Goal: Task Accomplishment & Management: Use online tool/utility

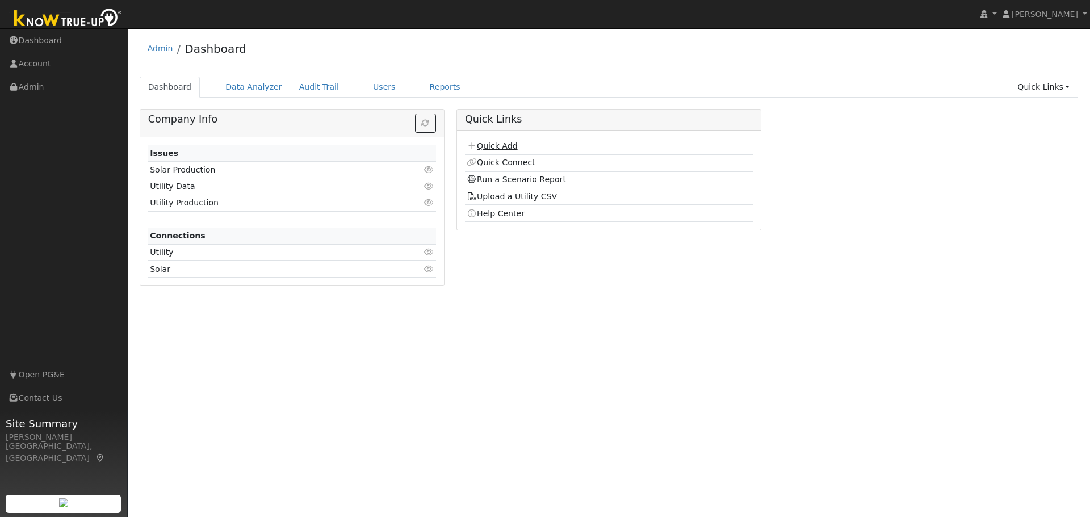
click at [509, 145] on link "Quick Add" at bounding box center [492, 145] width 51 height 9
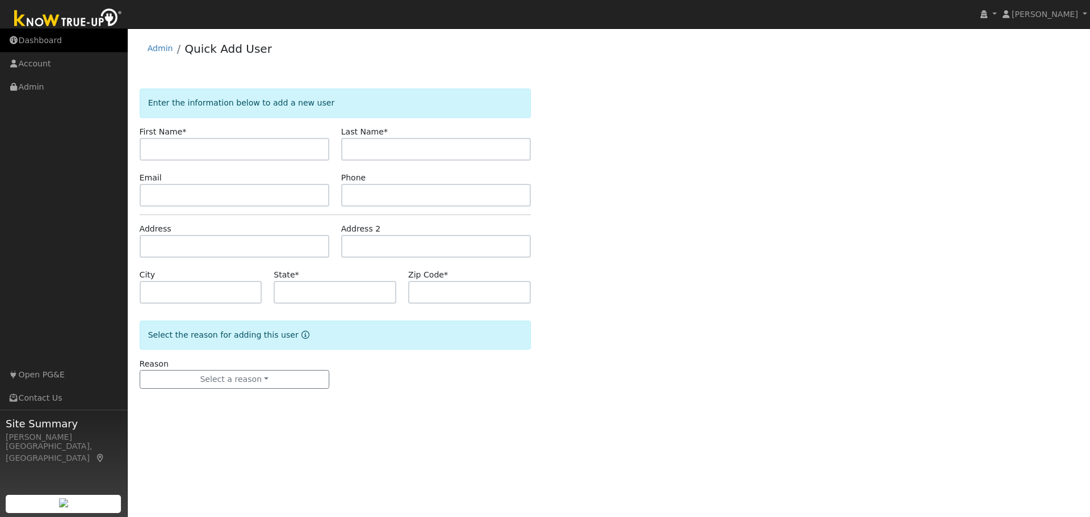
click at [28, 41] on link "Dashboard" at bounding box center [64, 40] width 128 height 23
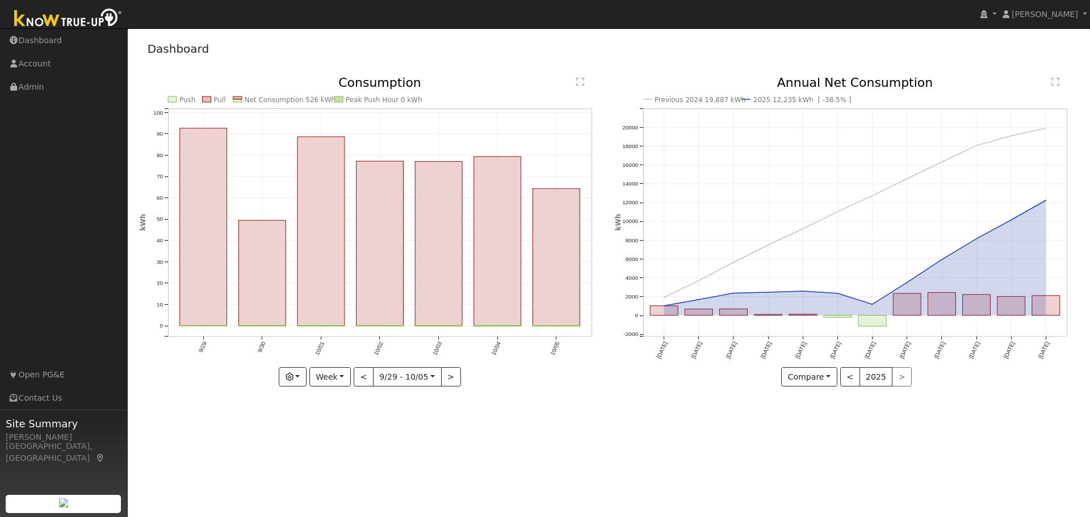
click at [38, 20] on img at bounding box center [68, 19] width 119 height 26
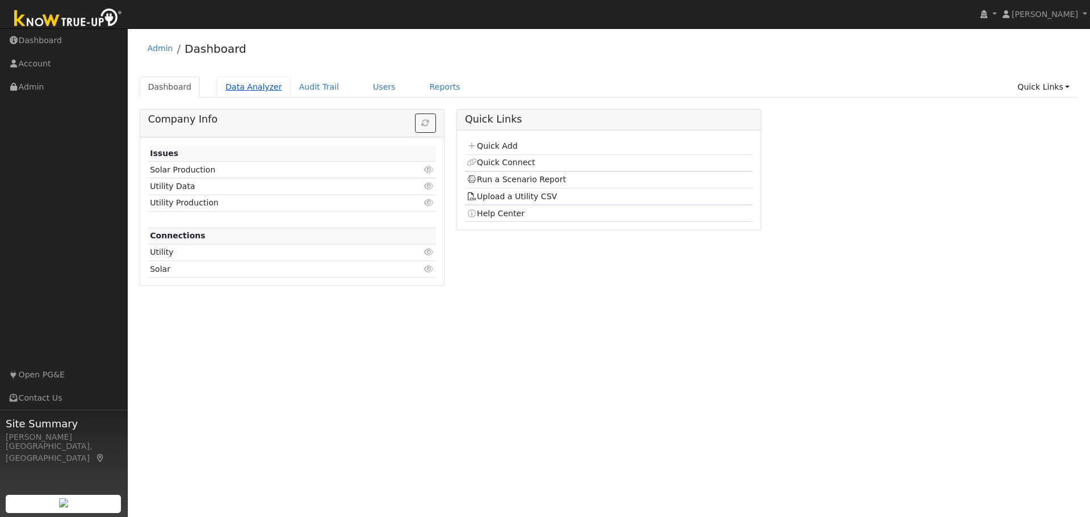
click at [243, 87] on link "Data Analyzer" at bounding box center [254, 87] width 74 height 21
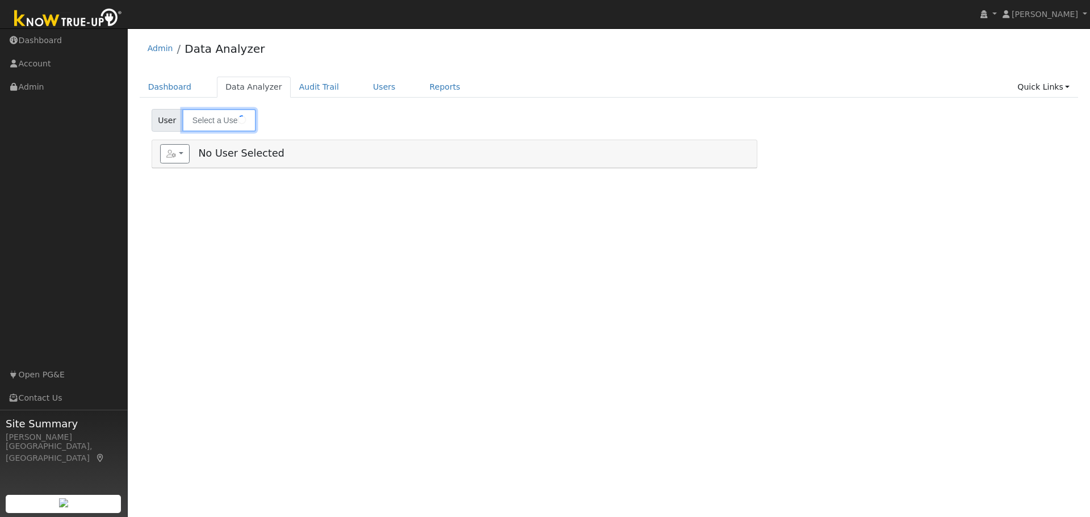
type input "Marin Kercher"
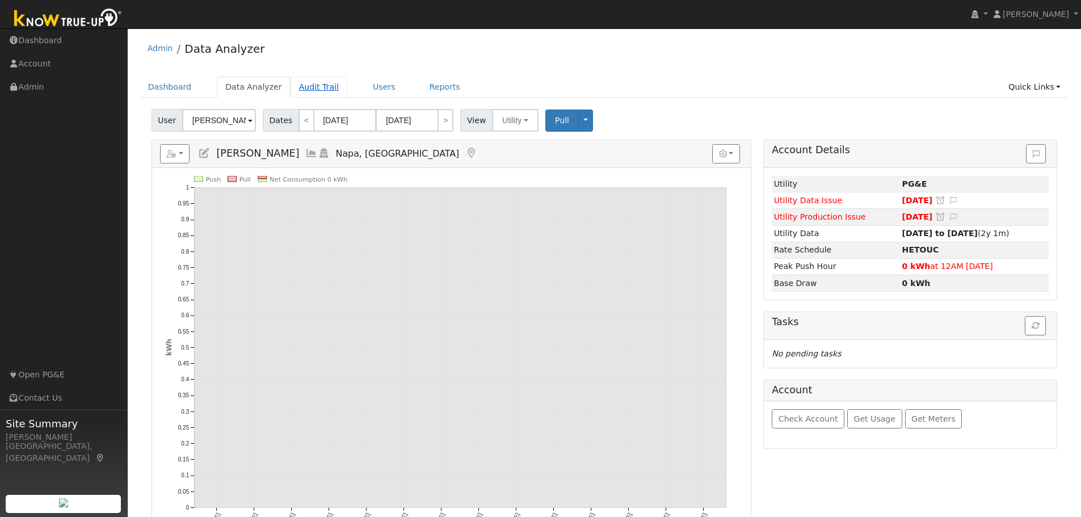
click at [302, 85] on link "Audit Trail" at bounding box center [319, 87] width 57 height 21
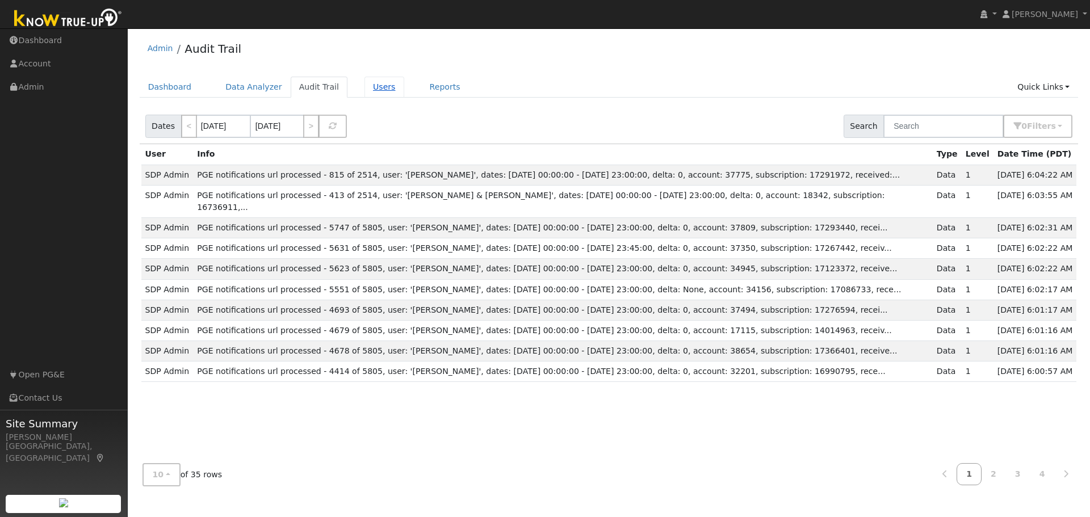
click at [364, 90] on link "Users" at bounding box center [384, 87] width 40 height 21
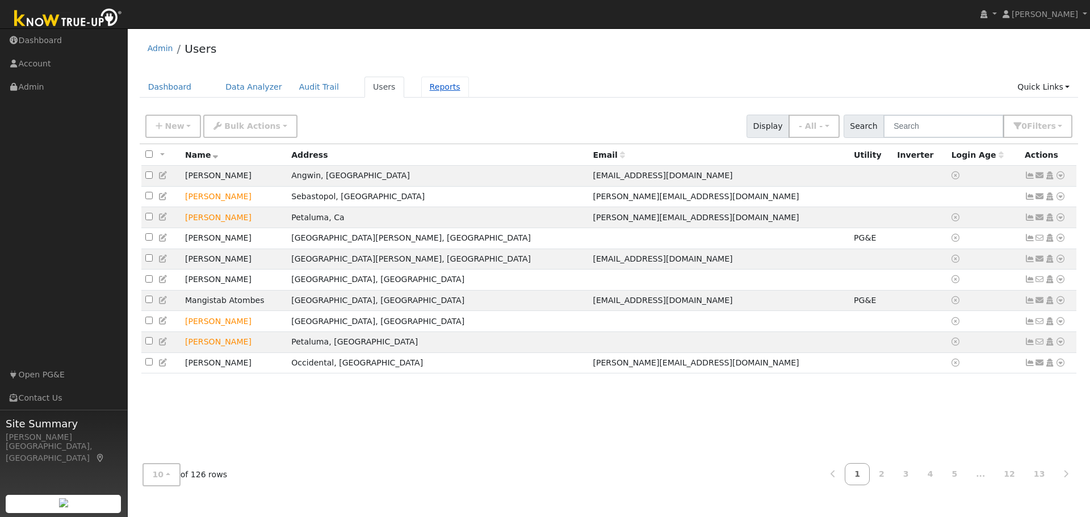
click at [421, 91] on link "Reports" at bounding box center [445, 87] width 48 height 21
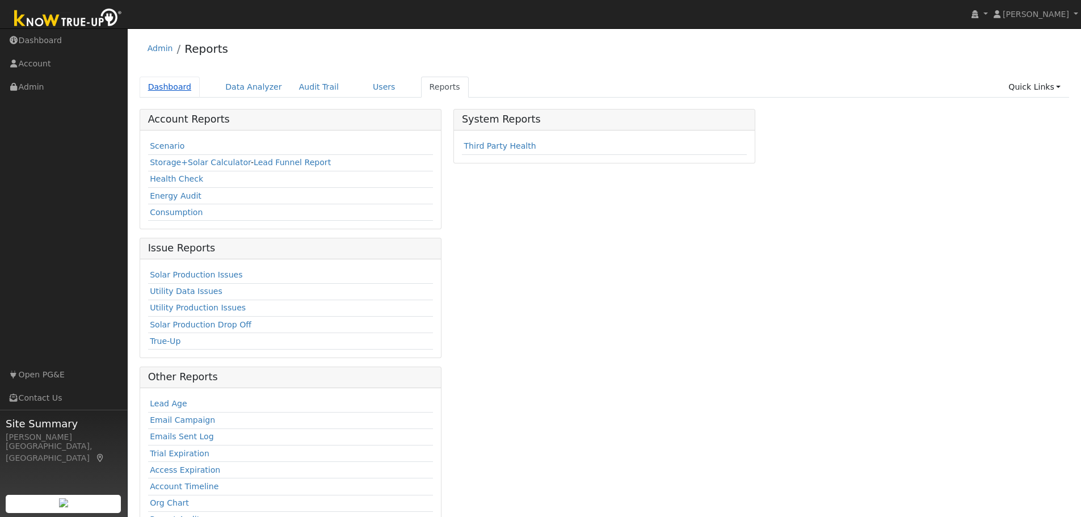
click at [162, 86] on link "Dashboard" at bounding box center [170, 87] width 61 height 21
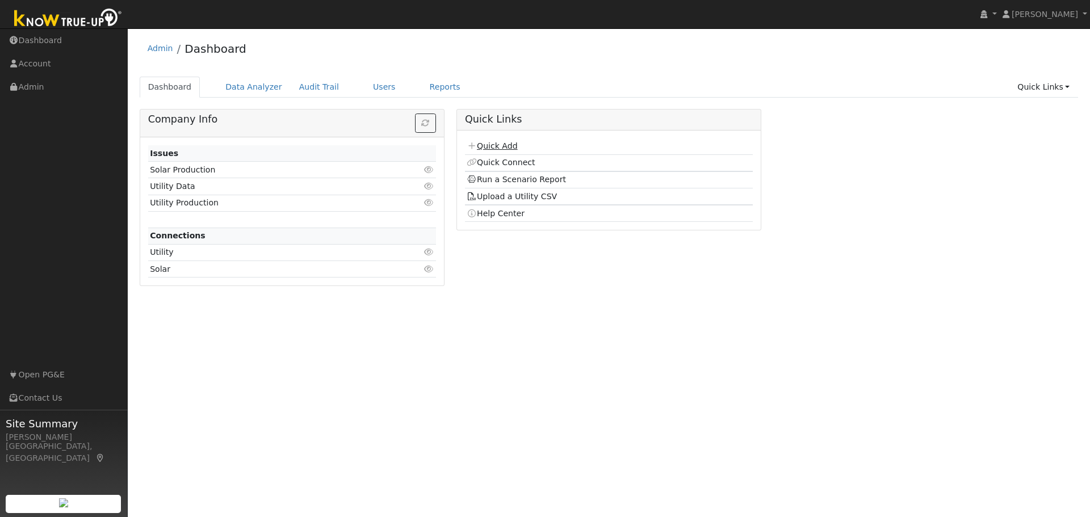
click at [495, 144] on link "Quick Add" at bounding box center [492, 145] width 51 height 9
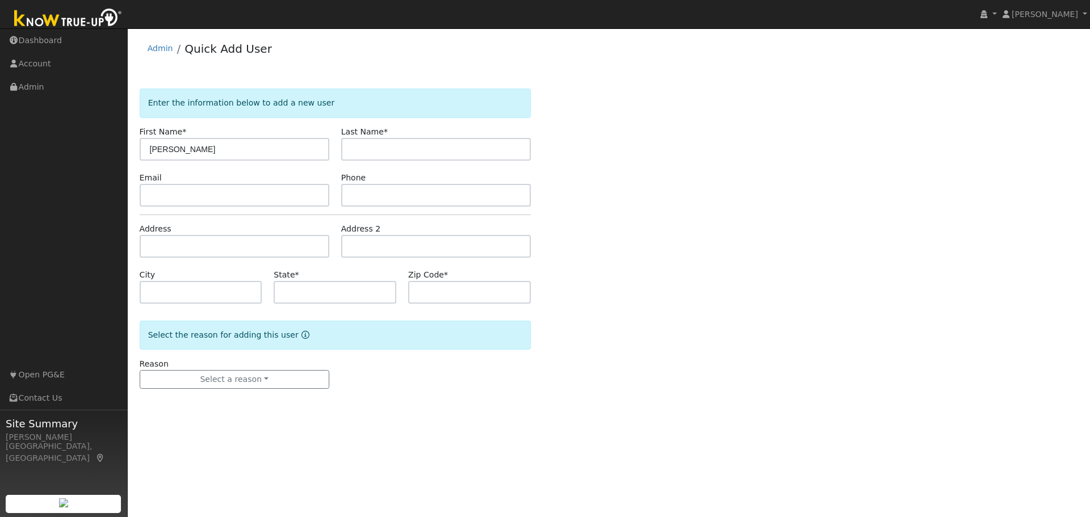
type input "[PERSON_NAME]"
click at [202, 194] on input "text" at bounding box center [235, 195] width 190 height 23
click at [440, 199] on input "text" at bounding box center [436, 195] width 190 height 23
click at [242, 249] on input "text" at bounding box center [235, 246] width 190 height 23
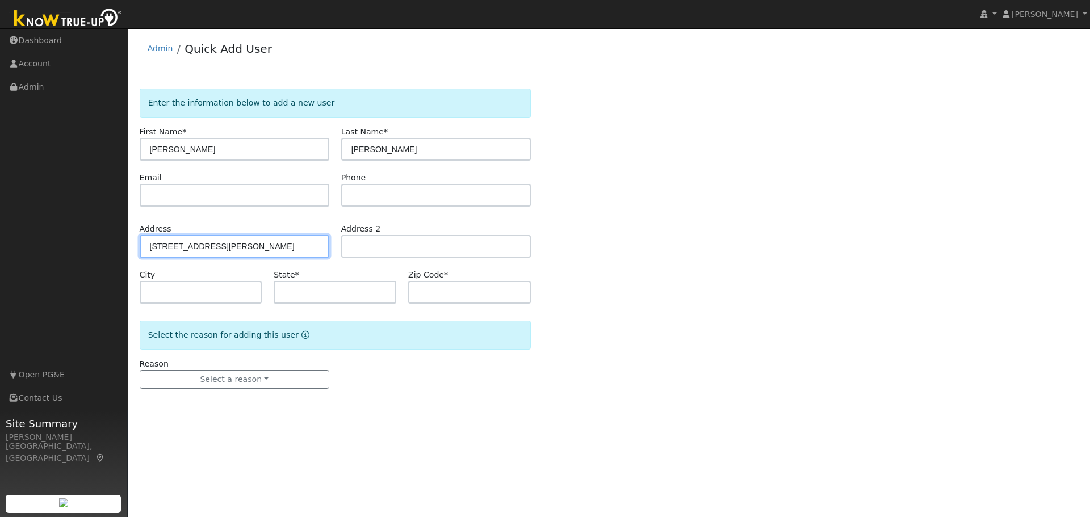
type input "25 Berger Lane"
type input "Petaluma"
type input "CA"
type input "94952"
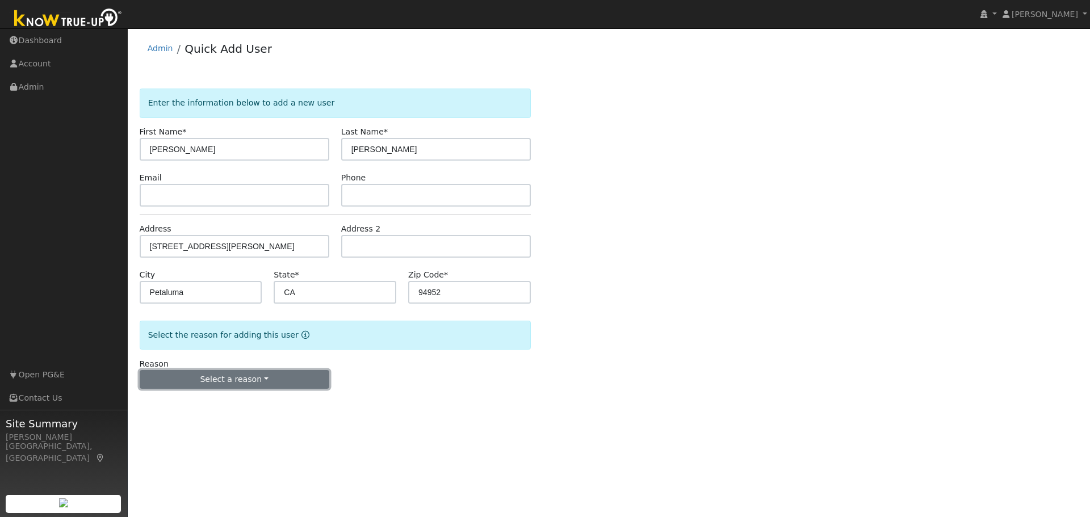
click at [219, 377] on button "Select a reason" at bounding box center [235, 379] width 190 height 19
click at [195, 425] on link "New customer adding solar" at bounding box center [202, 419] width 125 height 16
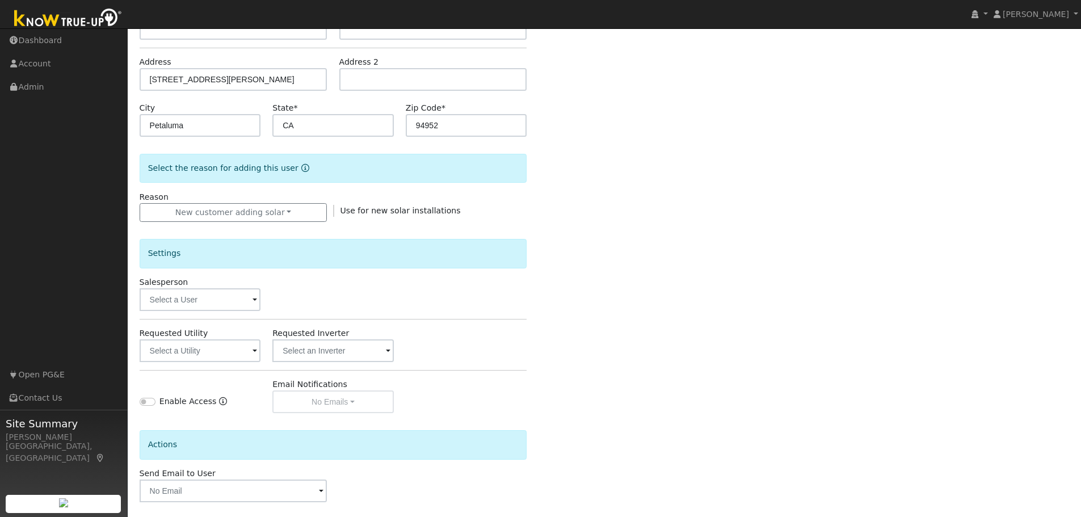
scroll to position [170, 0]
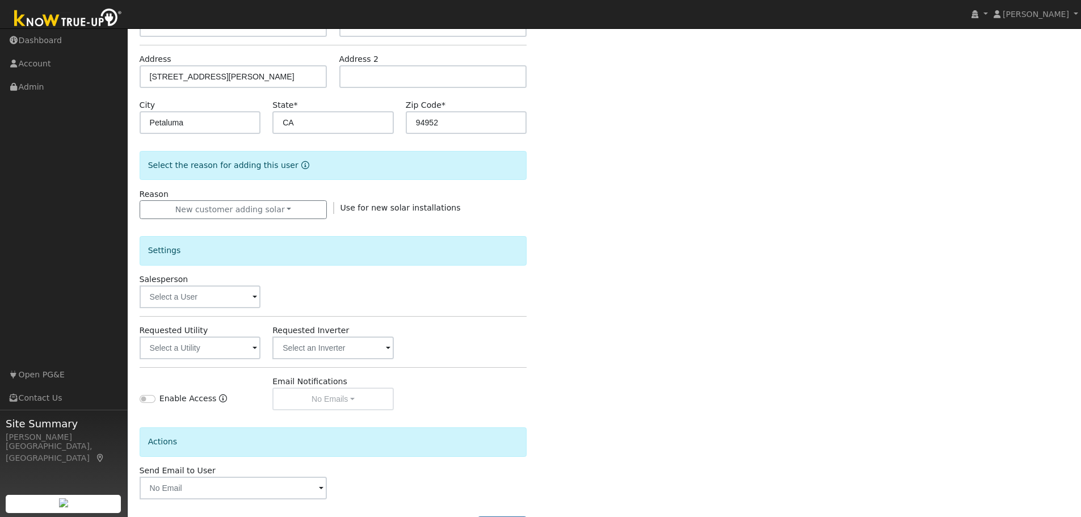
click at [255, 297] on span at bounding box center [255, 297] width 5 height 13
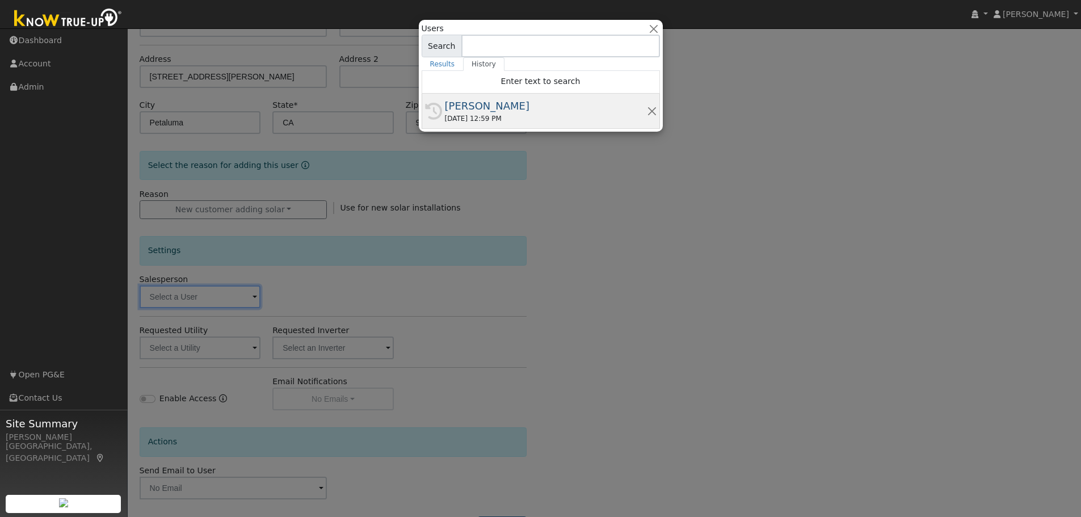
click at [492, 107] on div "[PERSON_NAME]" at bounding box center [546, 105] width 202 height 15
type input "[PERSON_NAME]"
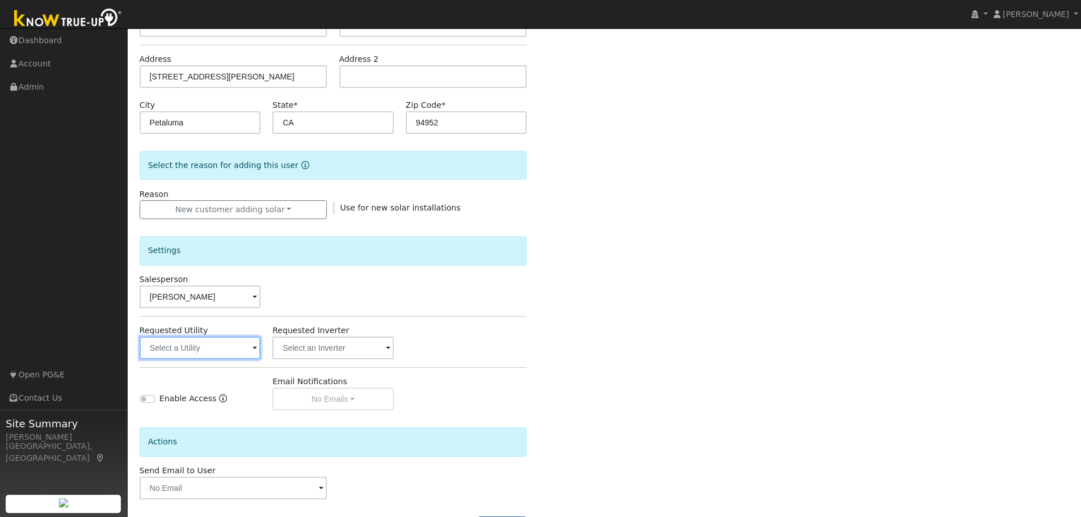
click at [226, 350] on input "text" at bounding box center [200, 348] width 121 height 23
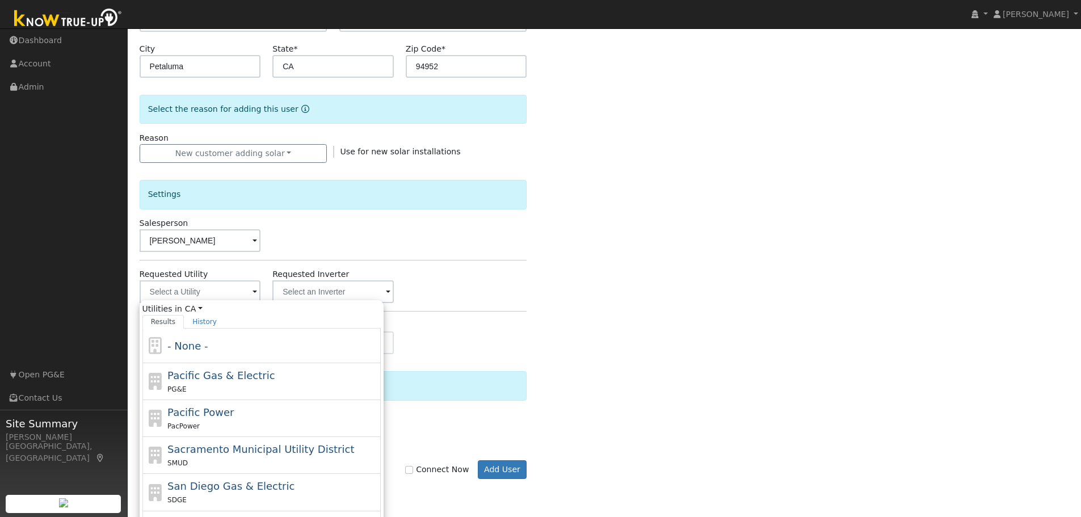
drag, startPoint x: 183, startPoint y: 383, endPoint x: 231, endPoint y: 356, distance: 54.4
click at [187, 381] on span "Pacific Gas & Electric" at bounding box center [220, 376] width 107 height 12
type input "Pacific Gas & Electric"
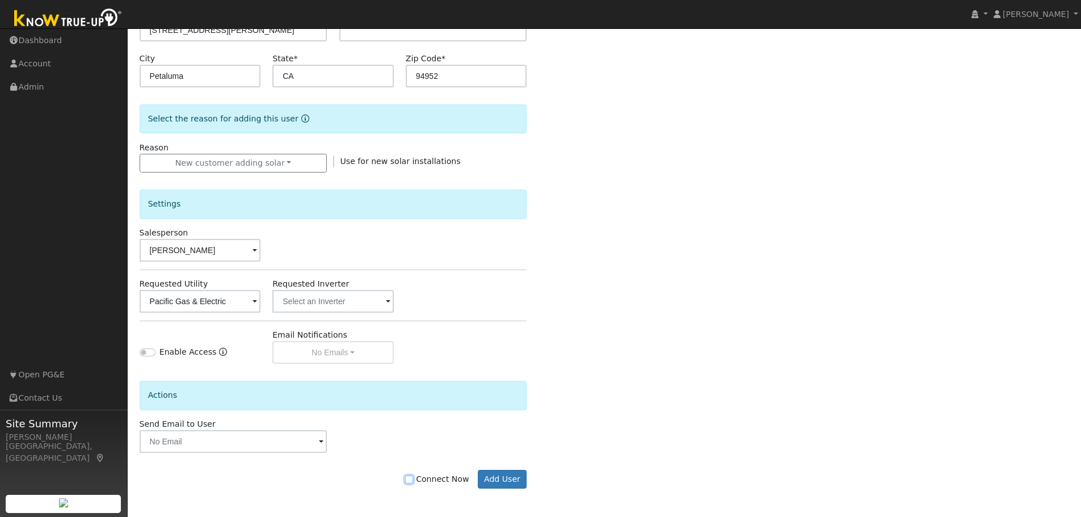
click at [413, 479] on input "Connect Now" at bounding box center [409, 480] width 8 height 8
checkbox input "true"
click at [507, 479] on button "Add User" at bounding box center [502, 479] width 49 height 19
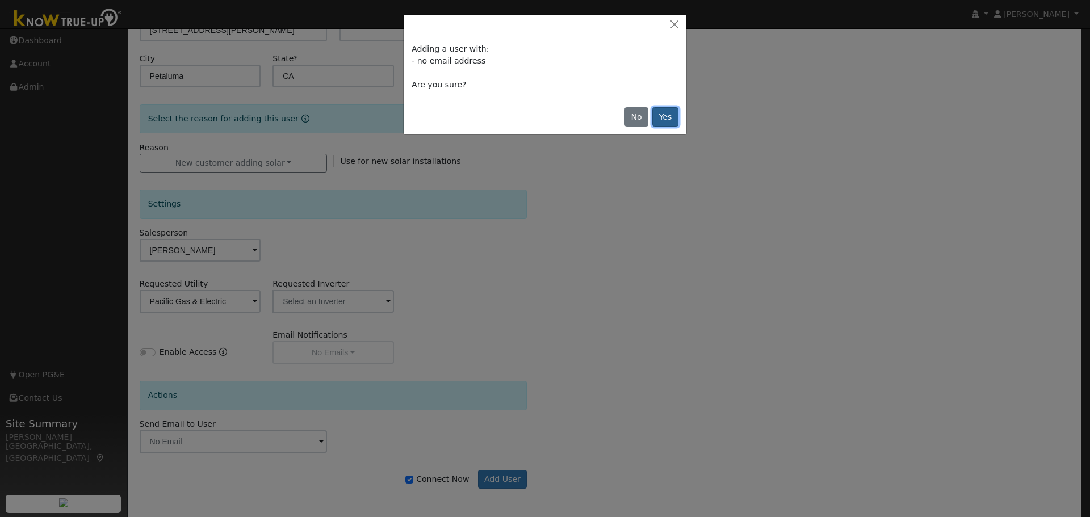
click at [669, 112] on button "Yes" at bounding box center [665, 116] width 26 height 19
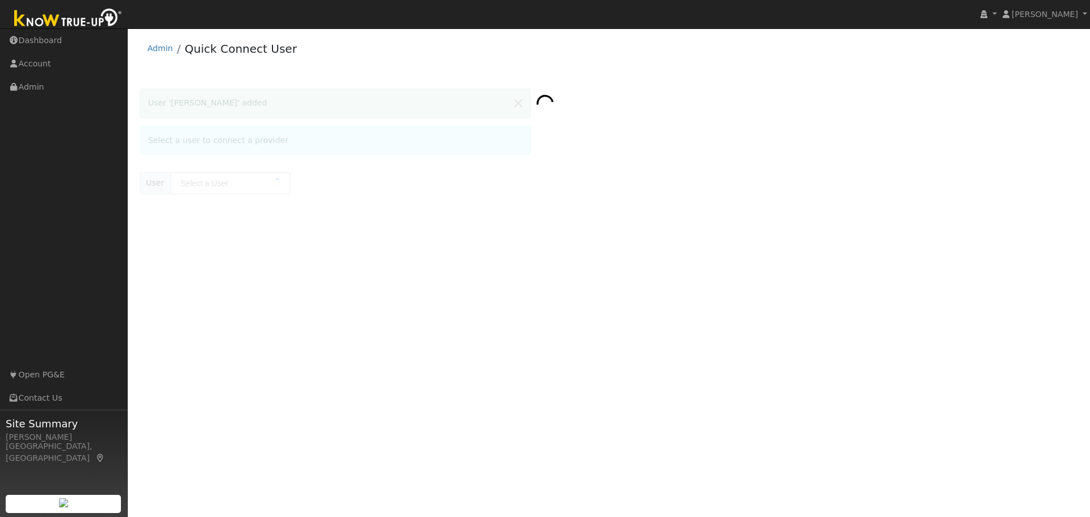
type input "[PERSON_NAME]"
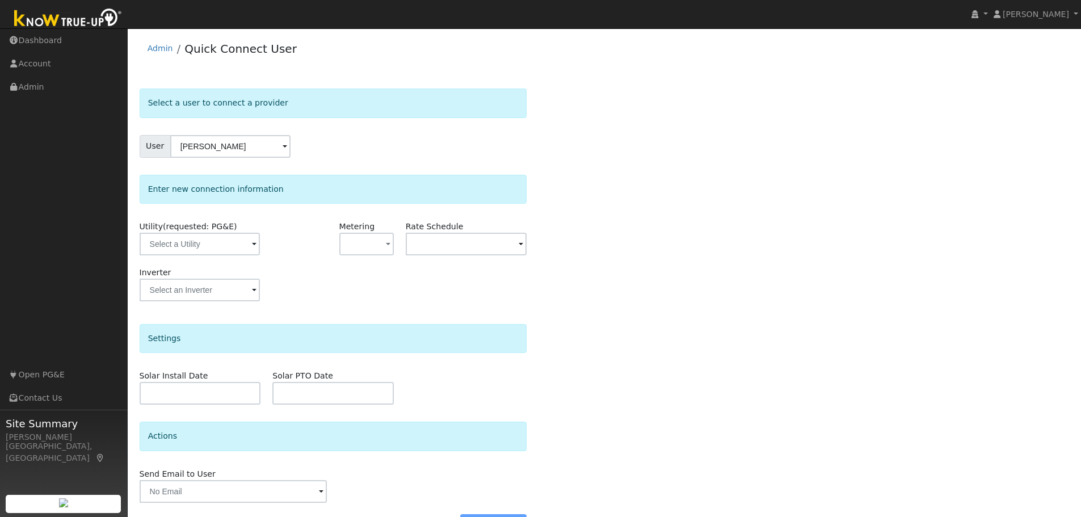
click at [255, 182] on div "Enter new connection information" at bounding box center [334, 189] width 388 height 29
click at [242, 246] on input "text" at bounding box center [200, 244] width 120 height 23
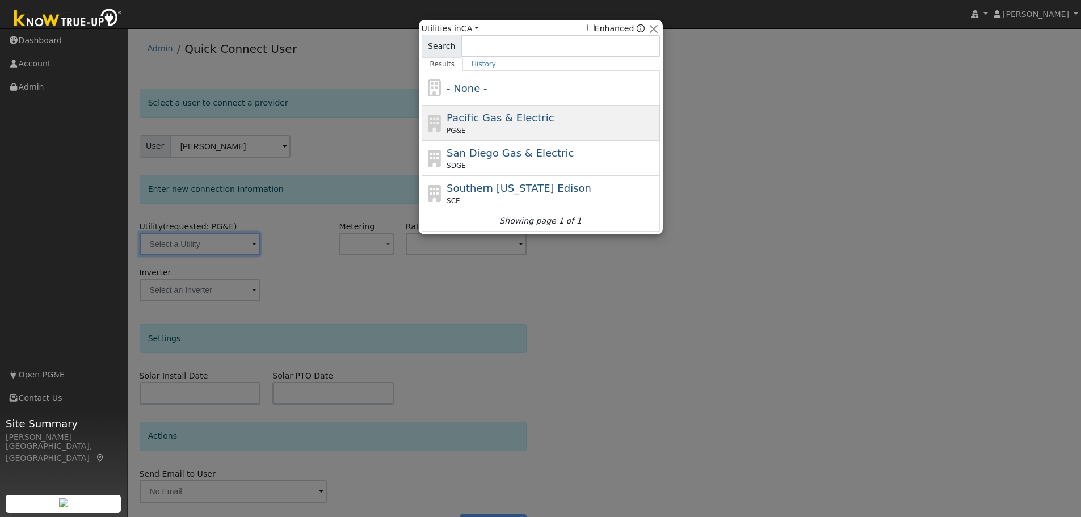
click at [467, 120] on span "Pacific Gas & Electric" at bounding box center [500, 118] width 107 height 12
type input "PG&E"
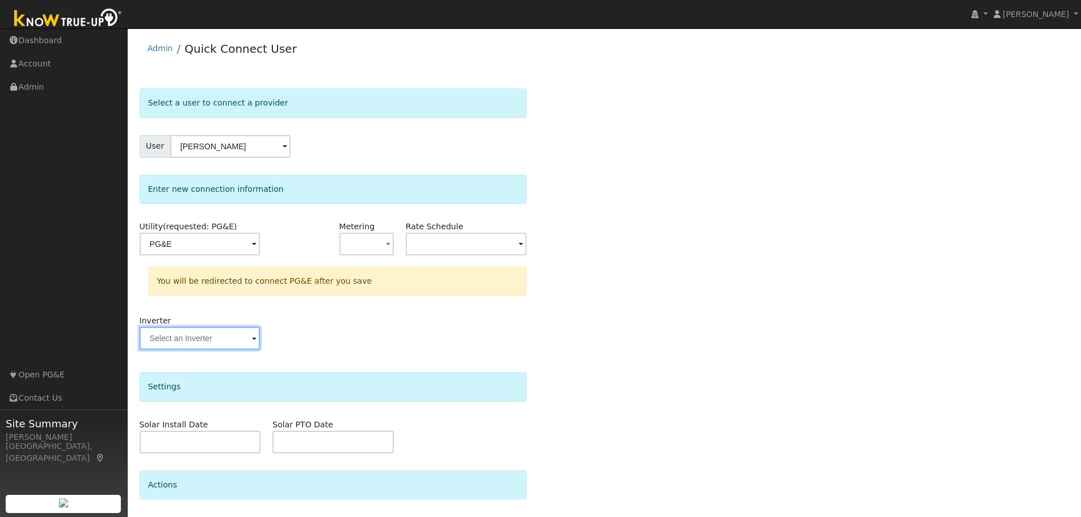
click at [202, 344] on input "text" at bounding box center [200, 338] width 120 height 23
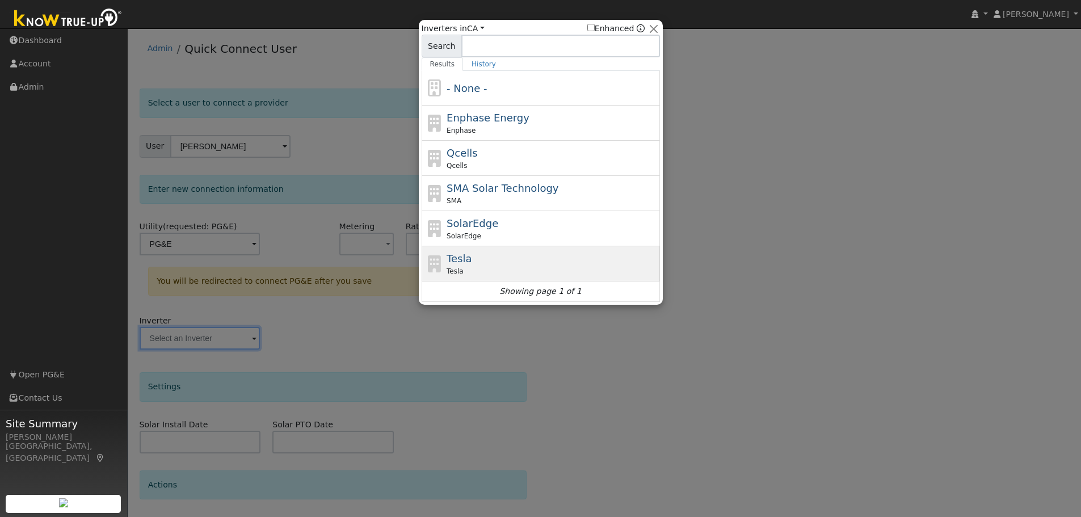
click at [440, 263] on icon at bounding box center [434, 263] width 19 height 17
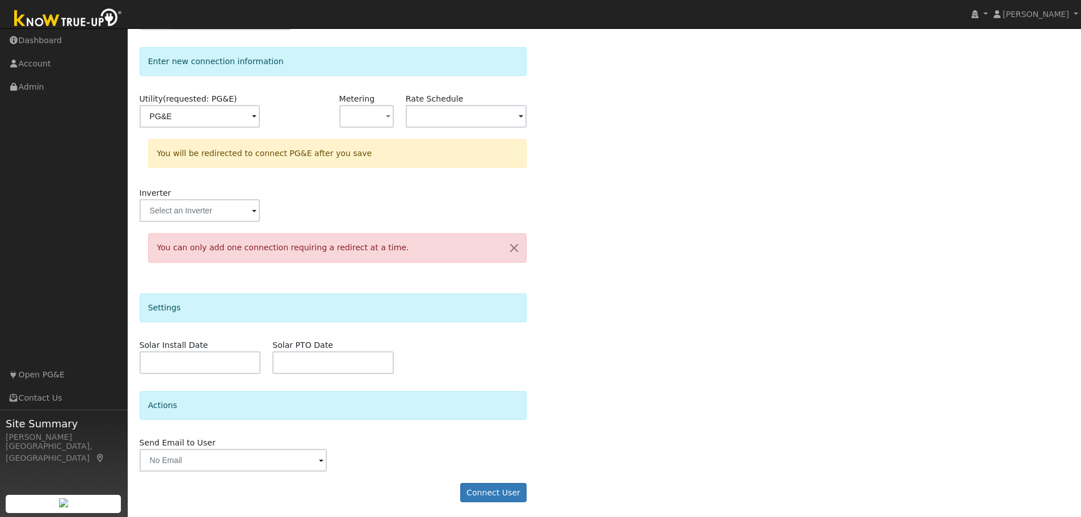
scroll to position [130, 0]
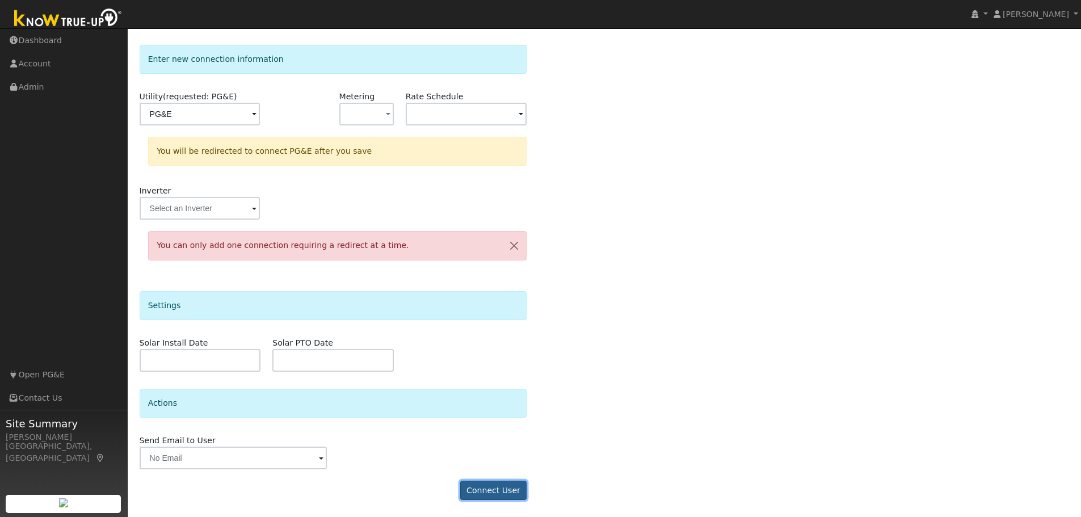
click at [488, 489] on button "Connect User" at bounding box center [493, 490] width 67 height 19
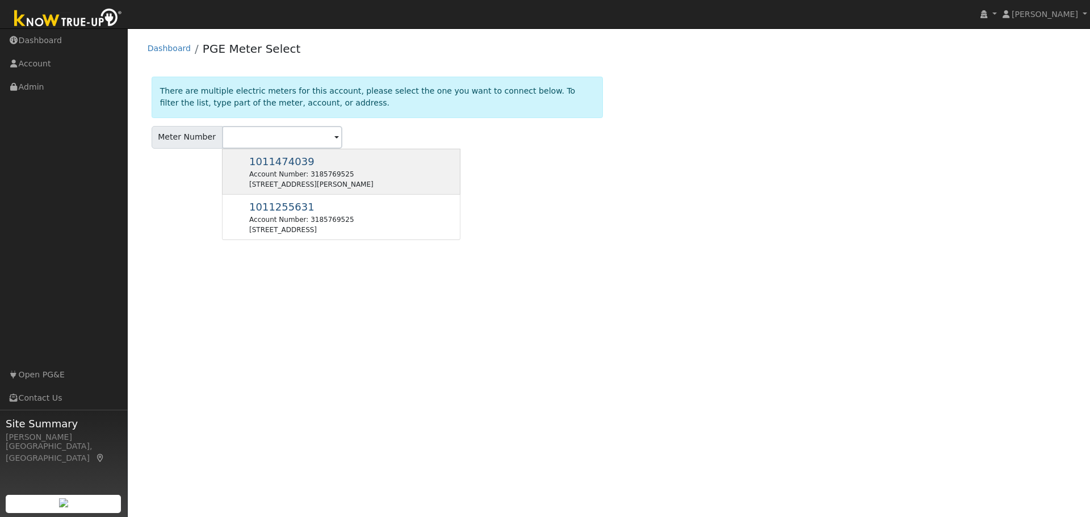
click at [275, 172] on div "Account Number: 3185769525" at bounding box center [311, 174] width 124 height 10
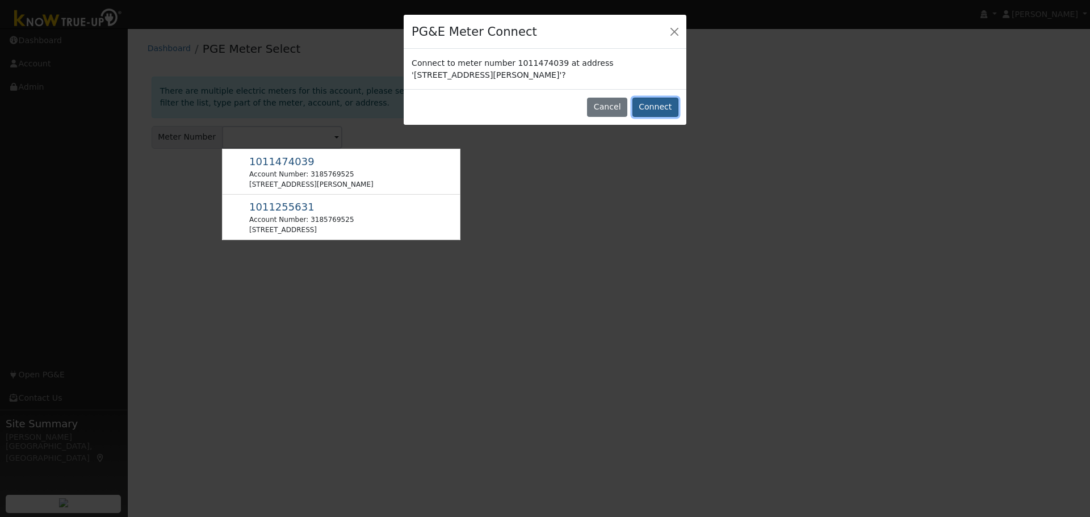
click at [650, 107] on button "Connect" at bounding box center [655, 107] width 46 height 19
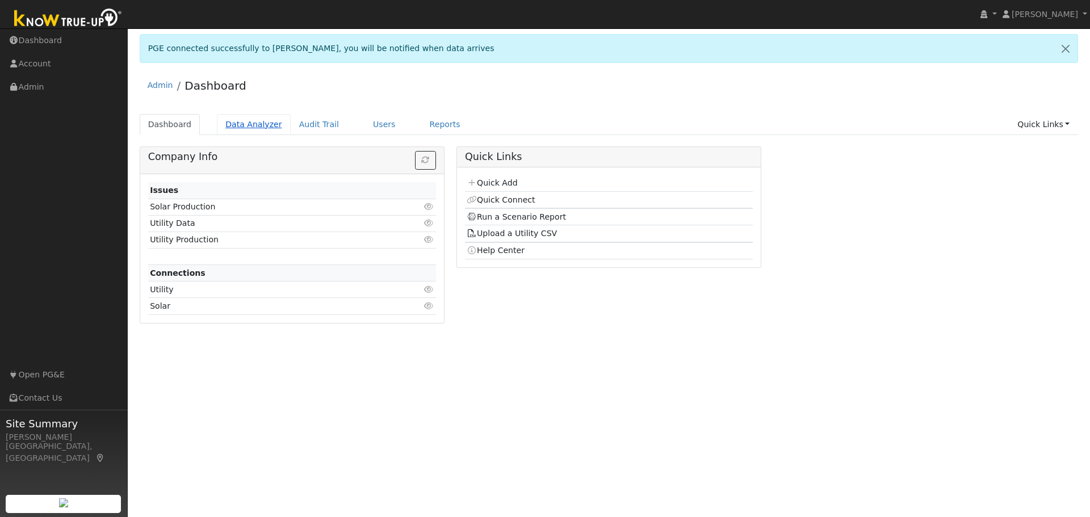
click at [226, 122] on link "Data Analyzer" at bounding box center [254, 124] width 74 height 21
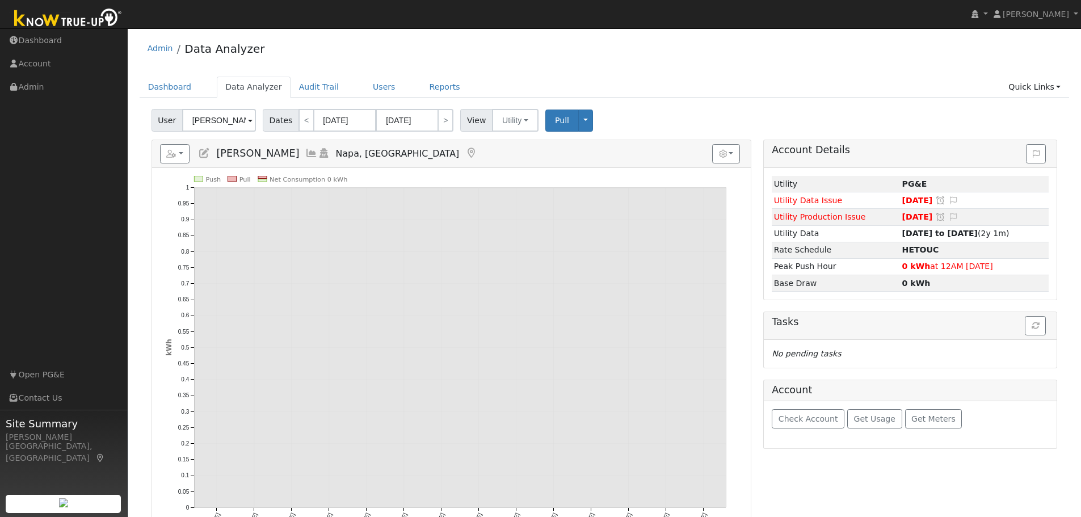
click at [249, 119] on span at bounding box center [250, 121] width 5 height 13
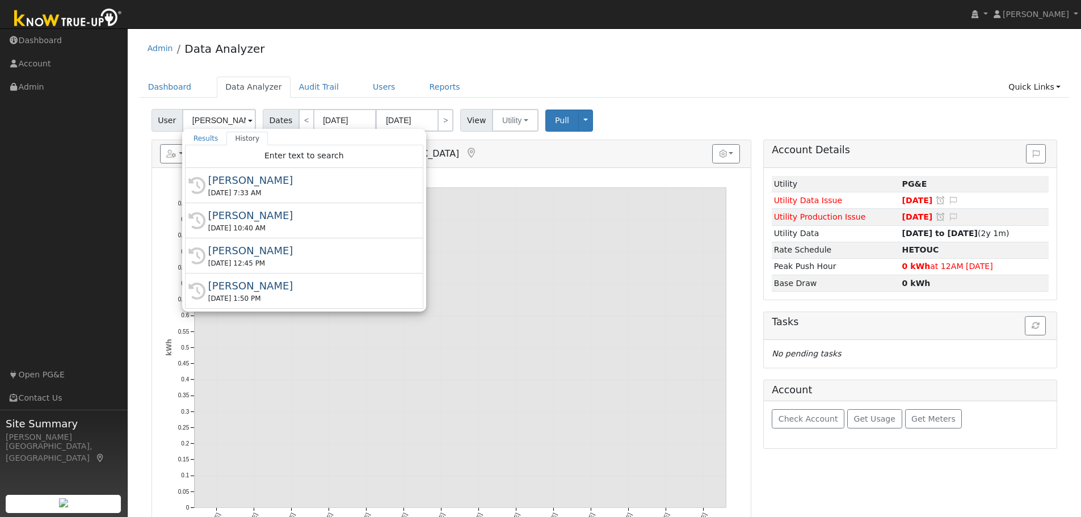
click at [364, 45] on div "Admin Data Analyzer" at bounding box center [605, 51] width 930 height 35
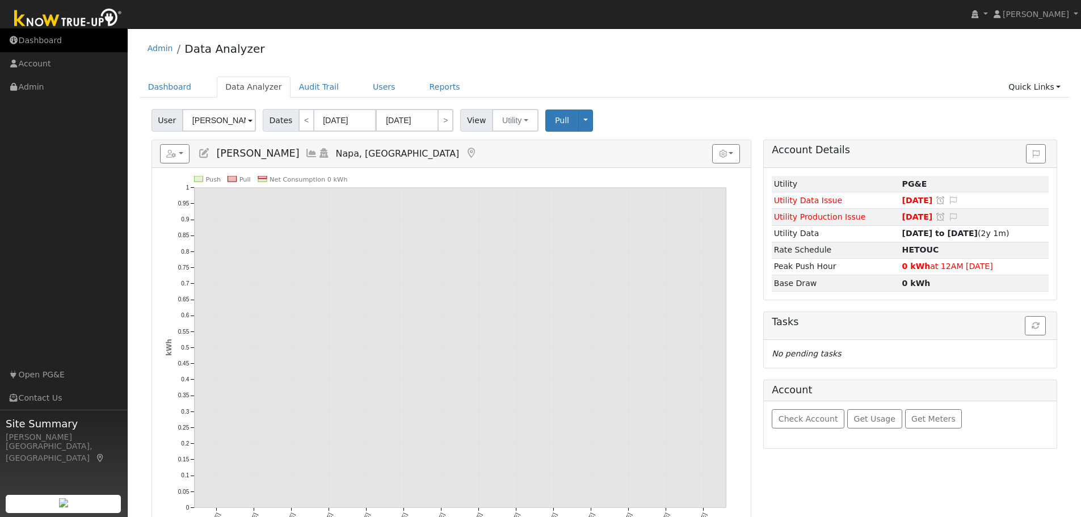
click at [43, 41] on link "Dashboard" at bounding box center [64, 40] width 128 height 23
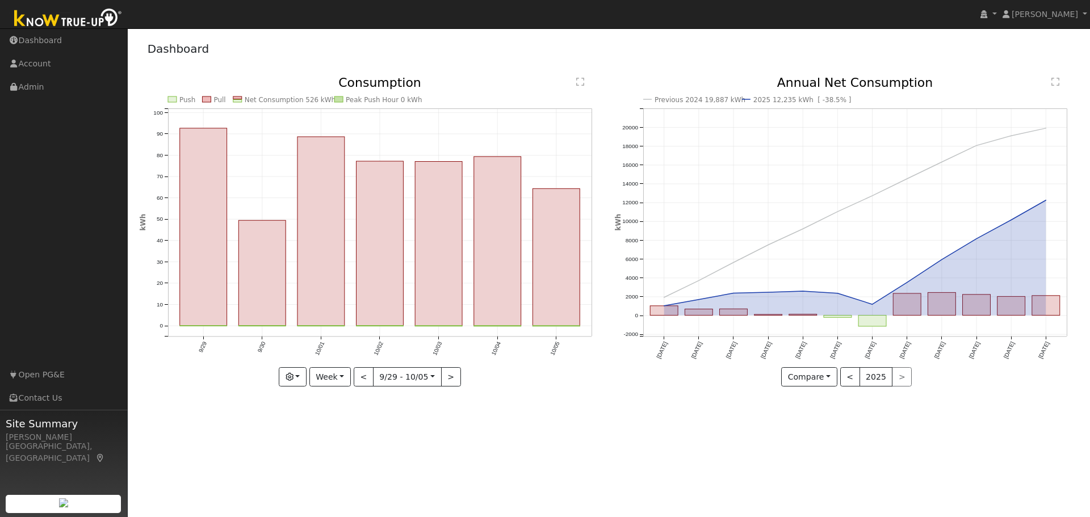
click at [70, 20] on img at bounding box center [68, 19] width 119 height 26
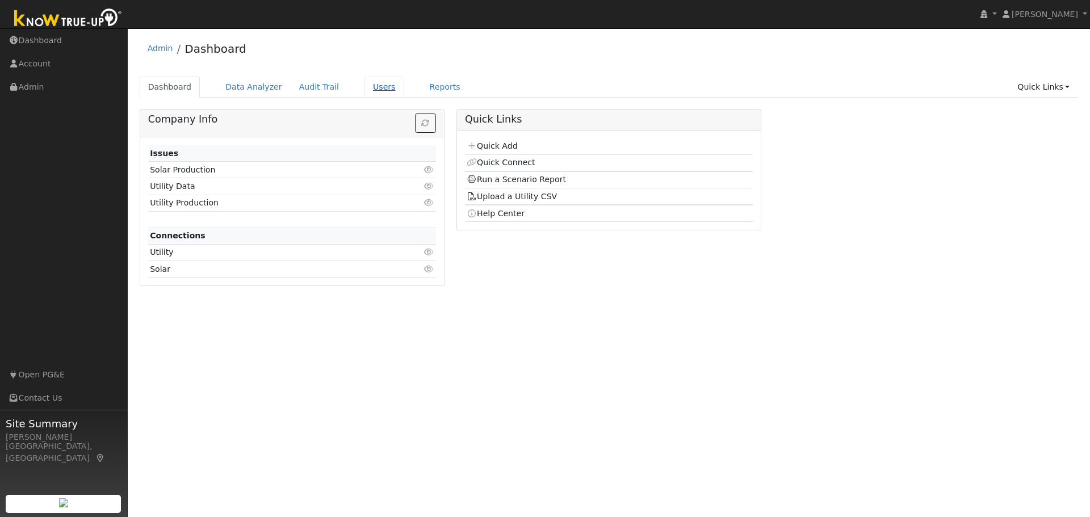
click at [375, 89] on link "Users" at bounding box center [384, 87] width 40 height 21
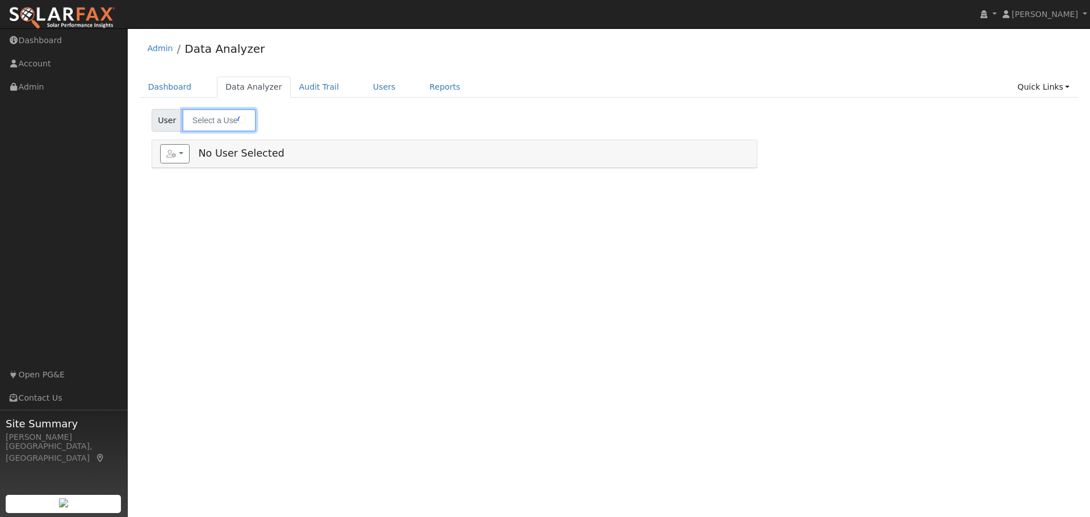
type input "[PERSON_NAME]"
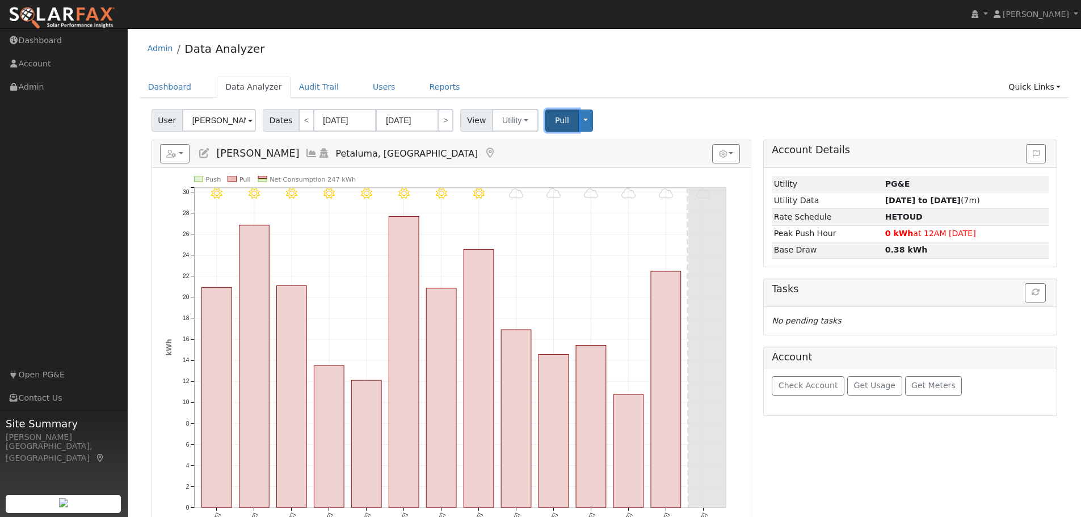
click at [559, 123] on span "Pull" at bounding box center [562, 120] width 14 height 9
click at [578, 119] on button "Toggle Dropdown" at bounding box center [585, 121] width 15 height 22
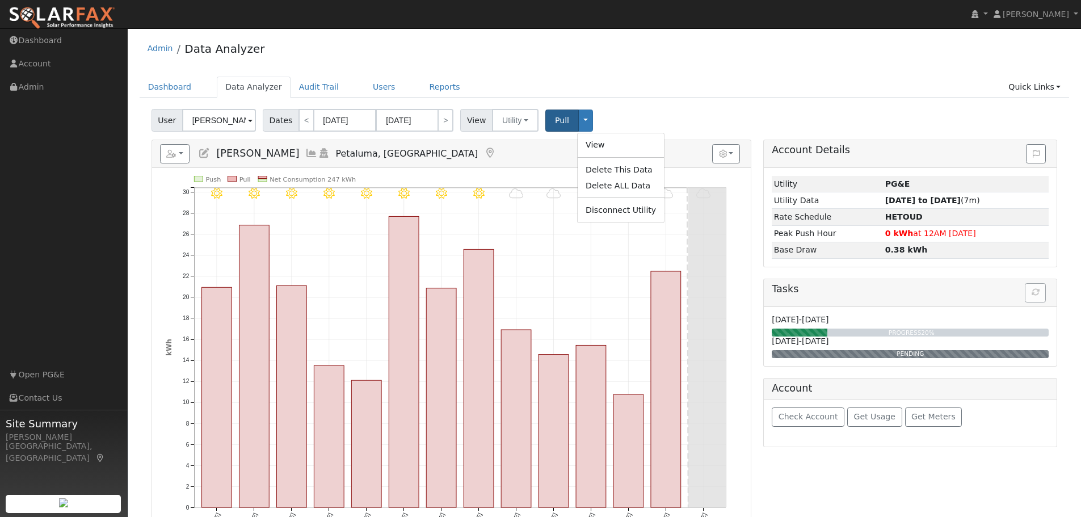
click at [617, 97] on ul "Dashboard Data Analyzer Audit Trail Users Reports Quick Links Quick Add Quick C…" at bounding box center [605, 87] width 930 height 21
click at [358, 119] on input "[DATE]" at bounding box center [345, 120] width 62 height 23
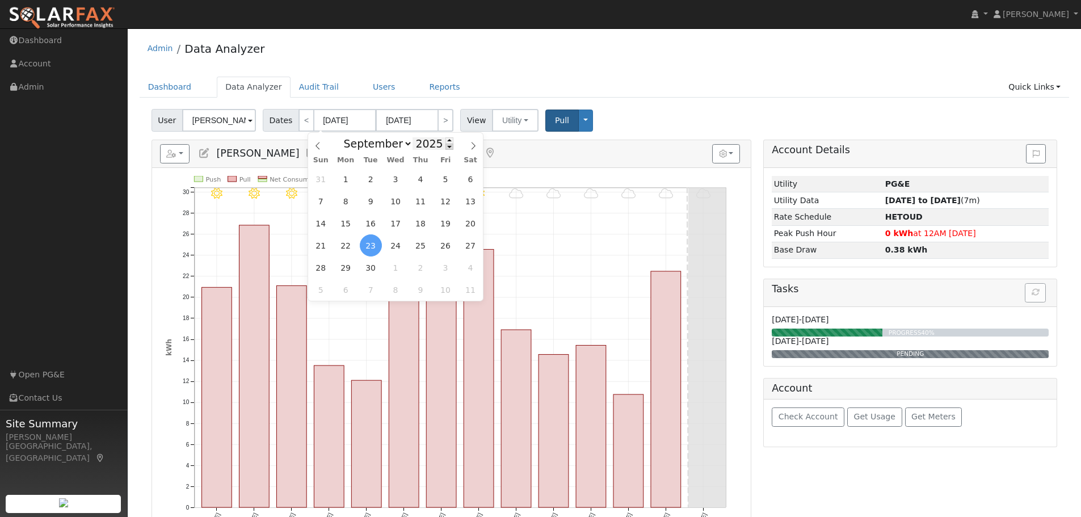
click at [446, 146] on span at bounding box center [450, 147] width 8 height 6
type input "2024"
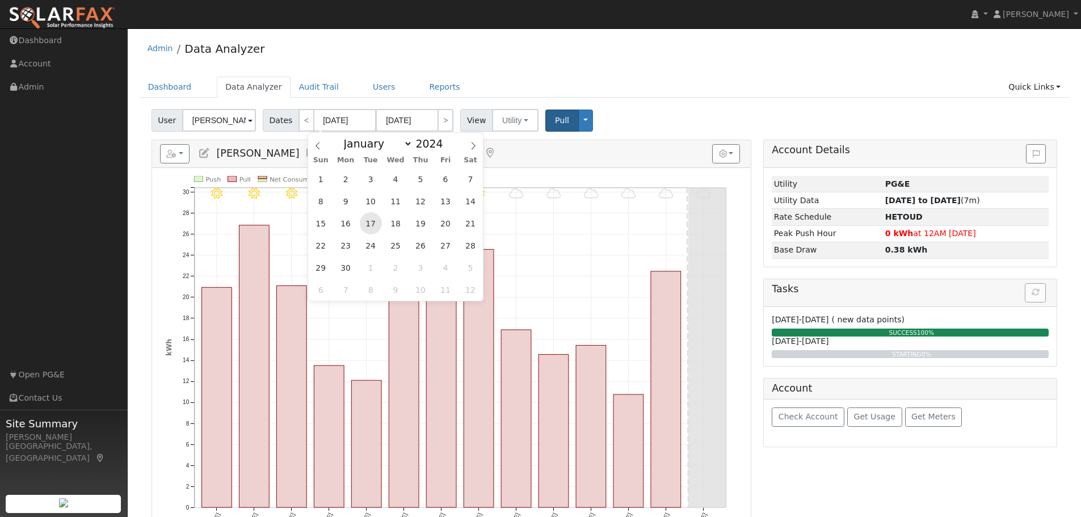
click at [374, 222] on span "17" at bounding box center [371, 223] width 22 height 22
type input "[DATE]"
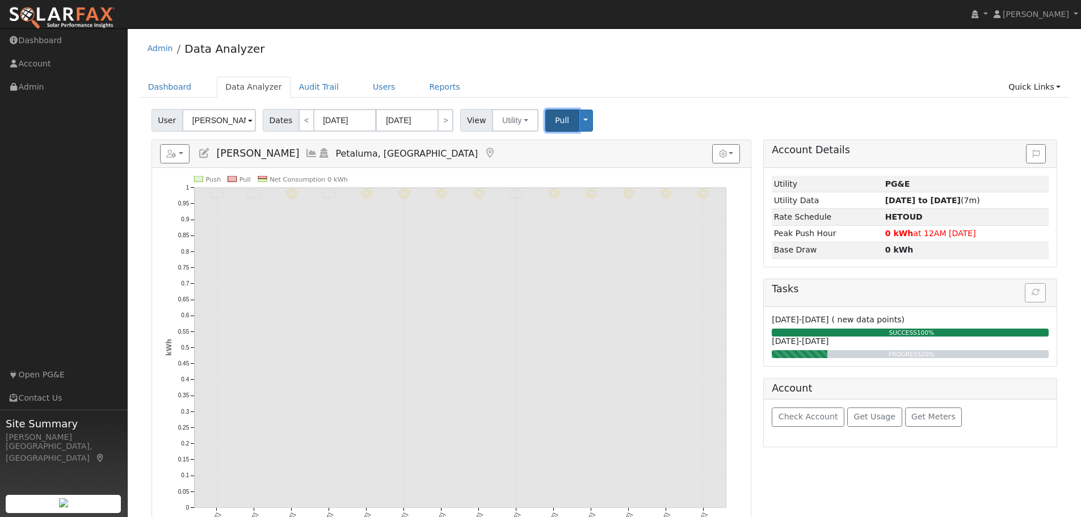
click at [555, 122] on span "Pull" at bounding box center [562, 120] width 14 height 9
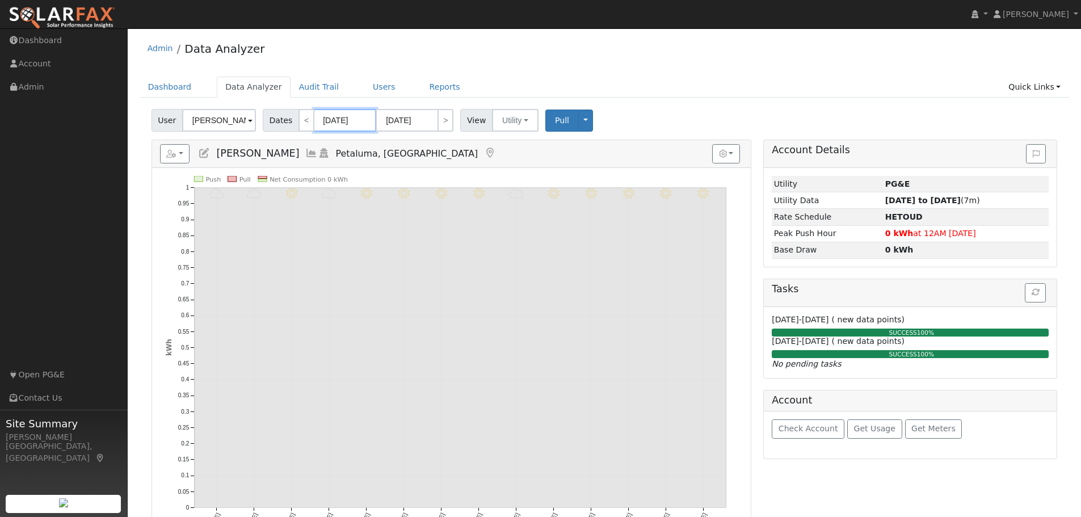
click at [355, 116] on input "[DATE]" at bounding box center [345, 120] width 62 height 23
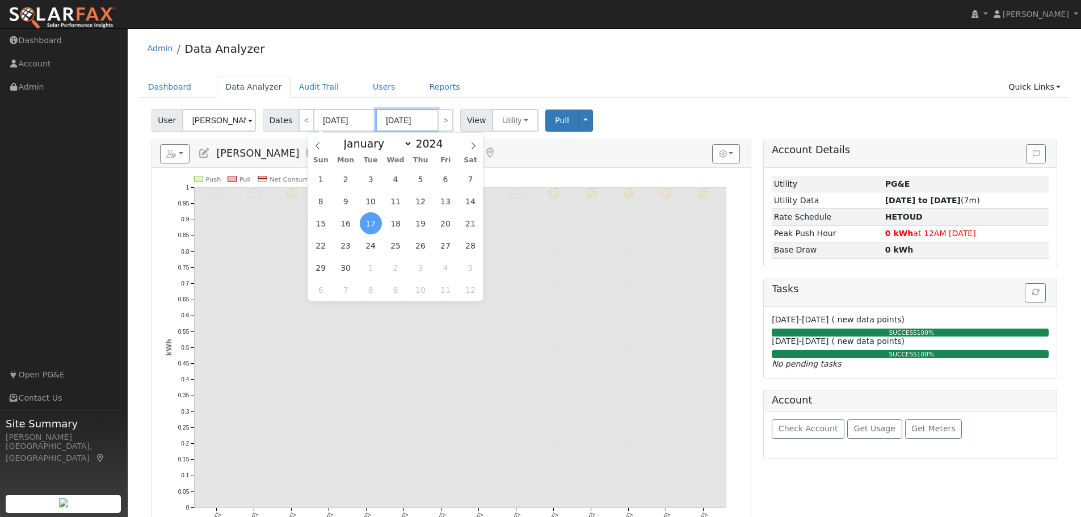
click at [420, 121] on input "[DATE]" at bounding box center [407, 120] width 62 height 23
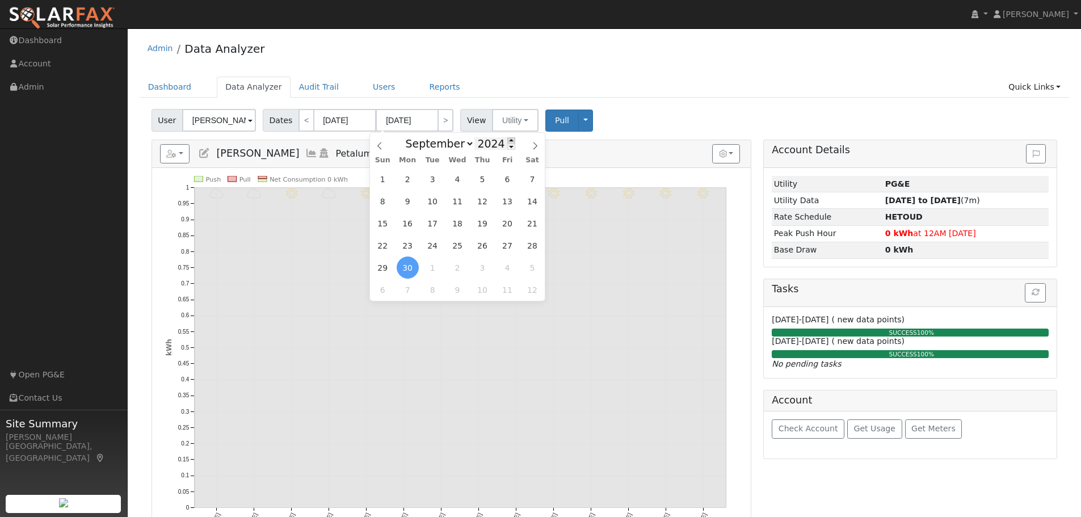
click at [507, 139] on span at bounding box center [511, 140] width 8 height 6
type input "2025"
click at [435, 244] on span "23" at bounding box center [433, 245] width 22 height 22
type input "[DATE]"
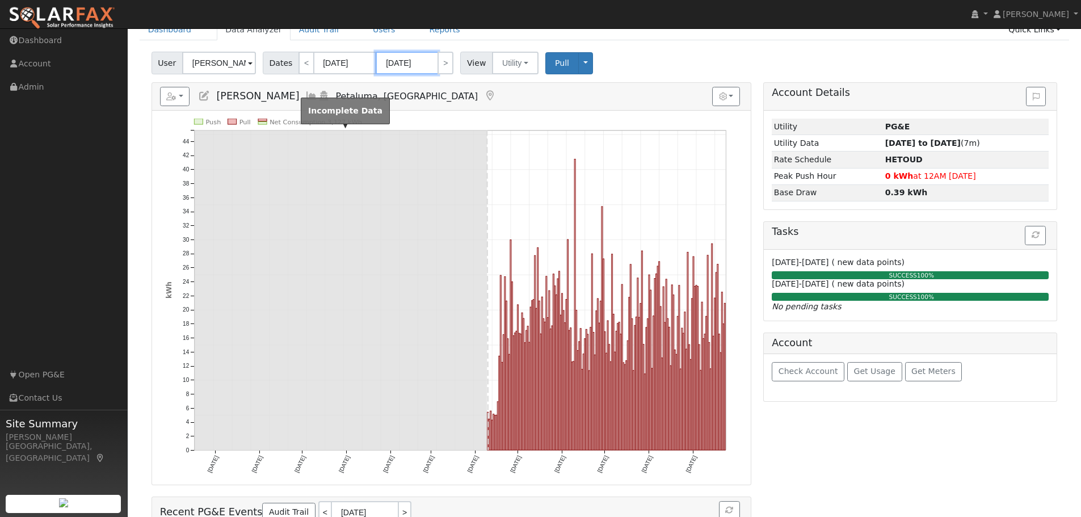
scroll to position [57, 0]
click at [646, 53] on div "User [PERSON_NAME] Account Default Account Default Account [STREET_ADDRESS][PER…" at bounding box center [604, 61] width 911 height 27
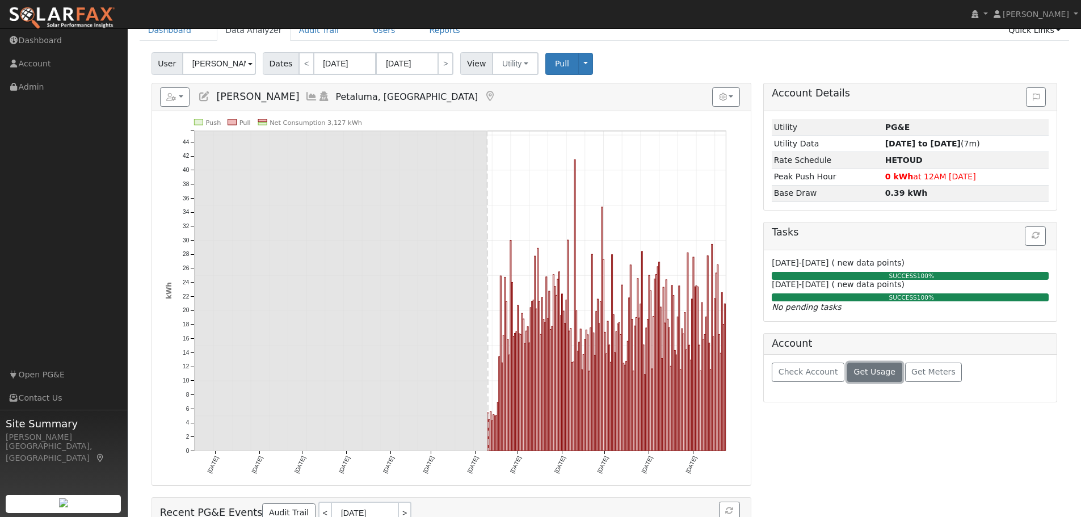
click at [865, 368] on span "Get Usage" at bounding box center [874, 371] width 41 height 9
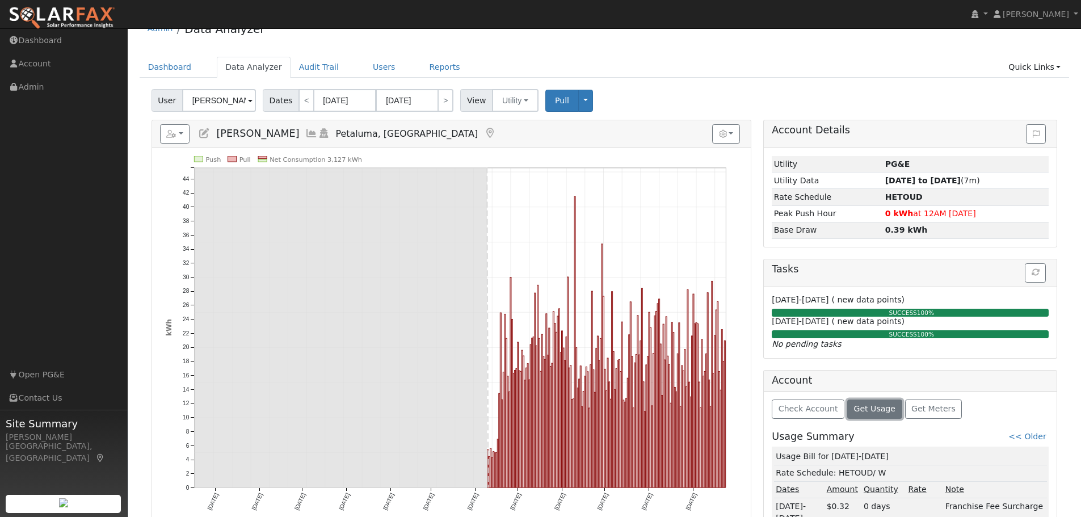
scroll to position [0, 0]
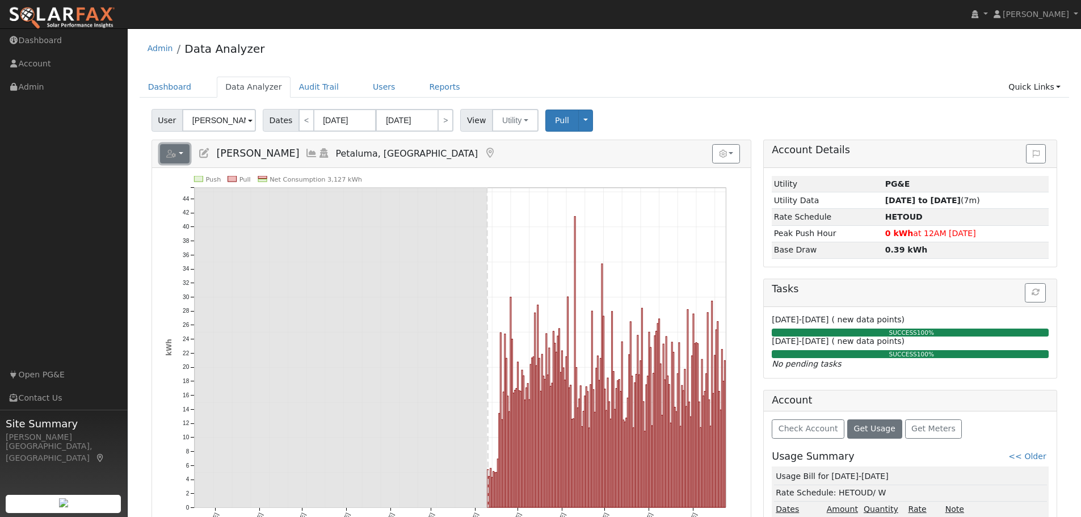
click at [178, 153] on button "button" at bounding box center [175, 153] width 30 height 19
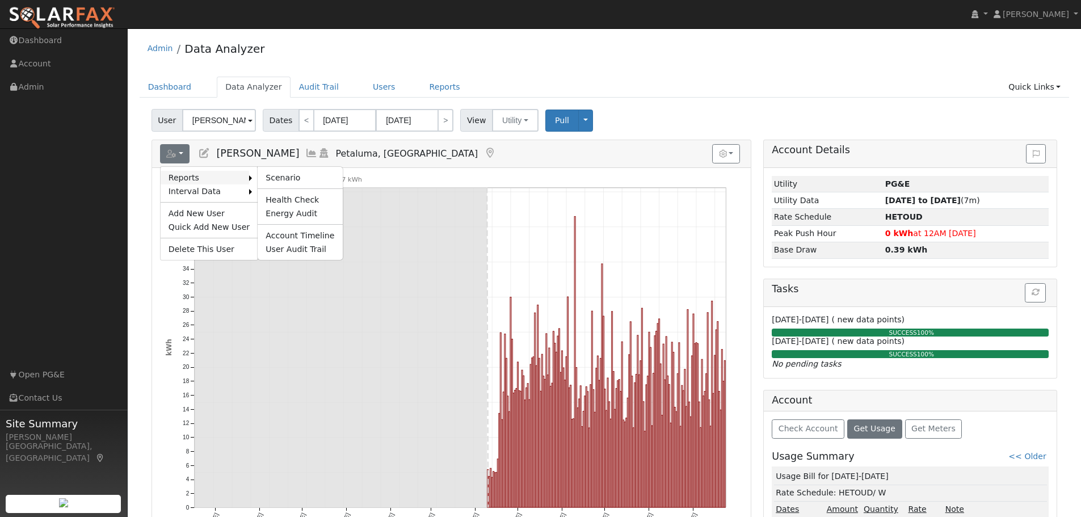
drag, startPoint x: 237, startPoint y: 169, endPoint x: 219, endPoint y: 181, distance: 22.0
click at [223, 179] on div "Reports Scenario Health Check Energy Audit Account Timeline User Audit Trail In…" at bounding box center [209, 213] width 98 height 94
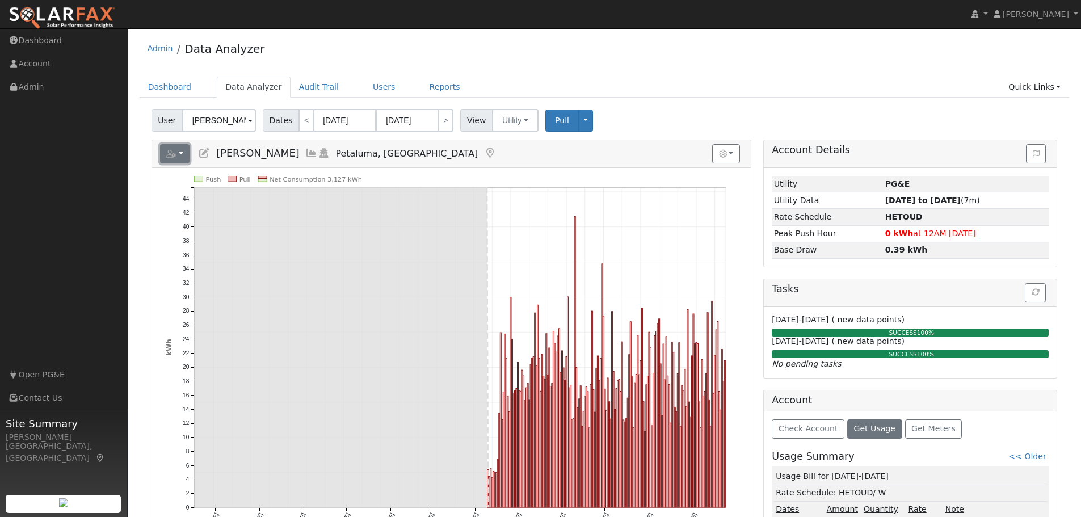
click at [182, 157] on button "button" at bounding box center [175, 153] width 30 height 19
click at [291, 204] on link "Export to CSV" at bounding box center [299, 205] width 82 height 14
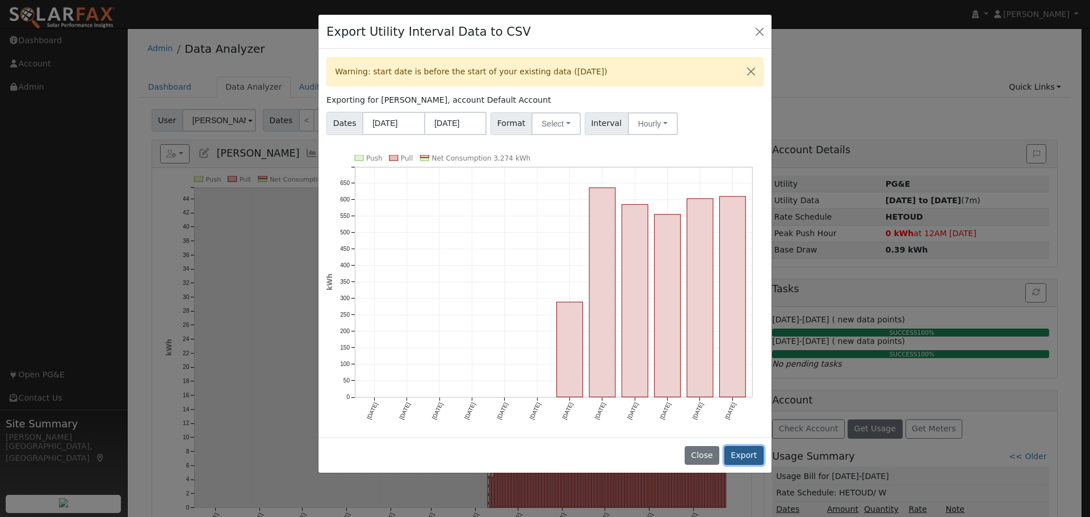
click at [734, 451] on button "Export" at bounding box center [743, 455] width 39 height 19
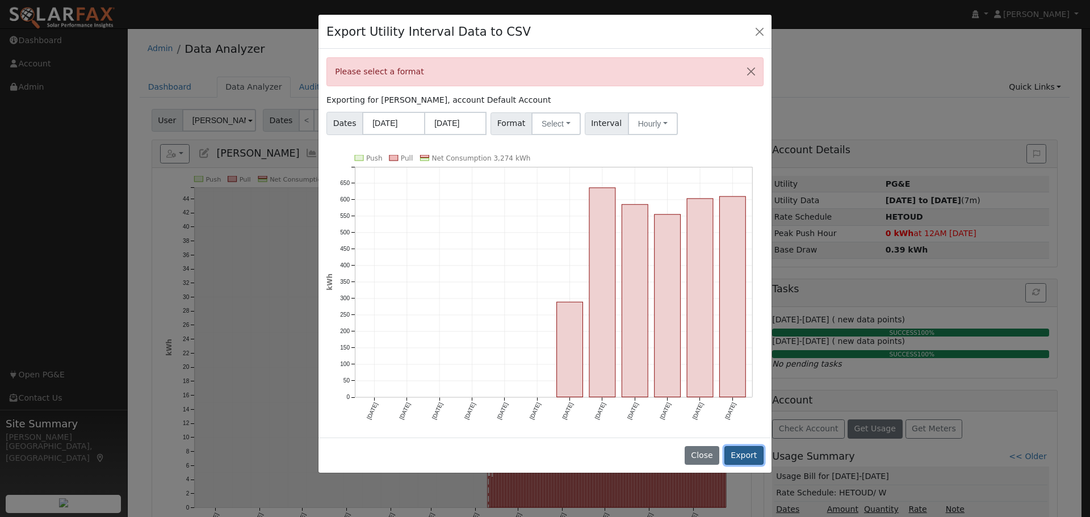
click at [759, 448] on button "Export" at bounding box center [743, 455] width 39 height 19
click at [560, 126] on button "Select" at bounding box center [555, 123] width 49 height 23
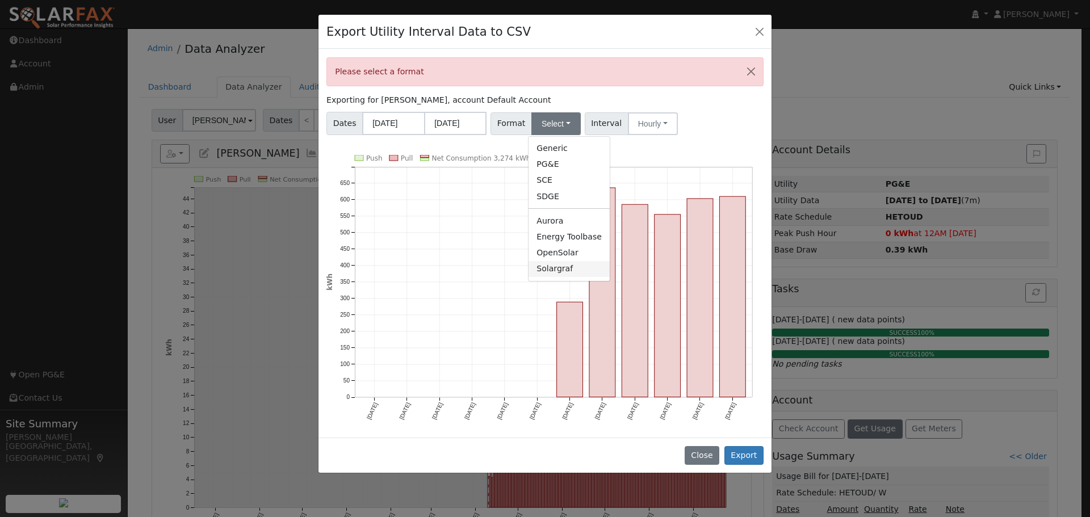
click at [548, 266] on link "Solargraf" at bounding box center [568, 269] width 81 height 16
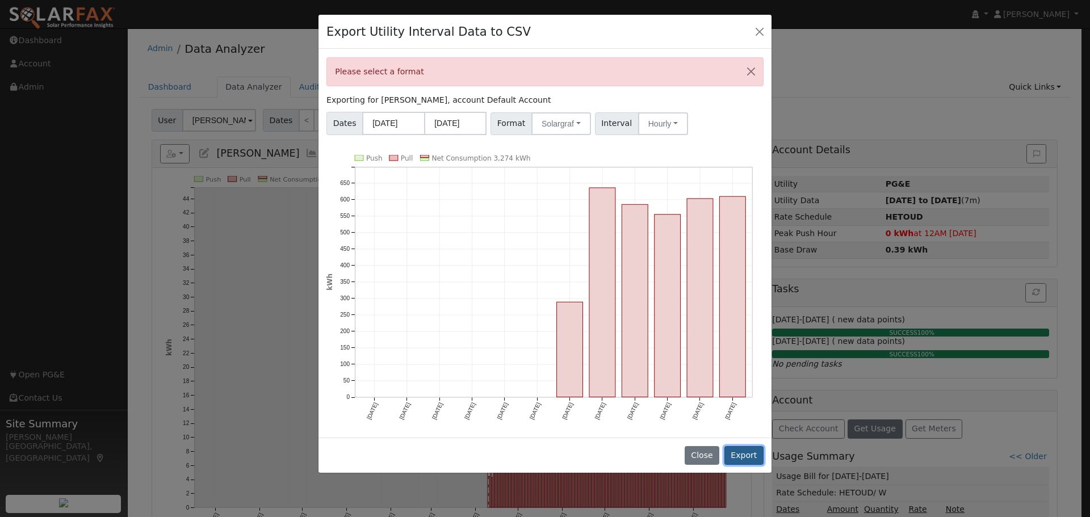
click at [748, 450] on button "Export" at bounding box center [743, 455] width 39 height 19
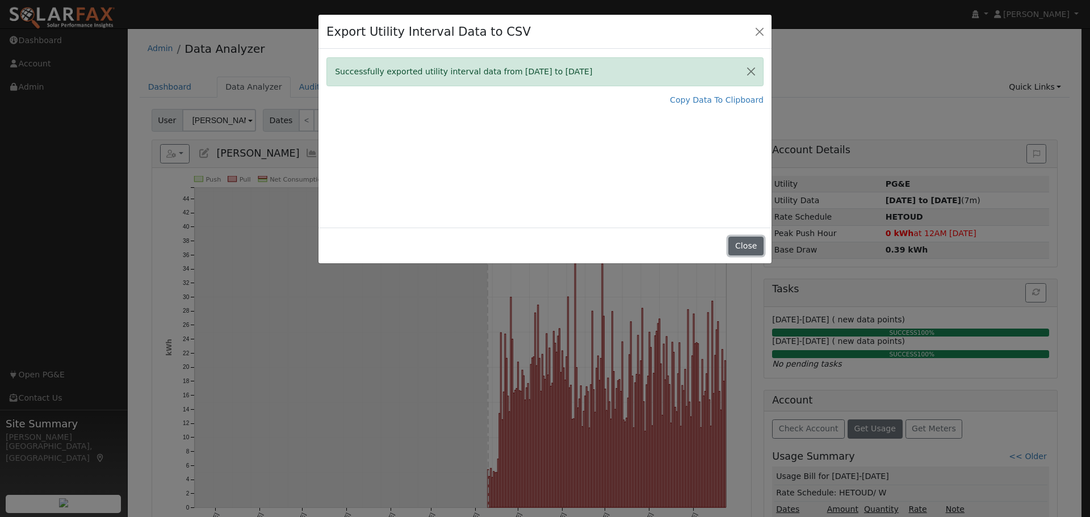
click at [741, 243] on button "Close" at bounding box center [745, 246] width 35 height 19
